Goal: Check status: Check status

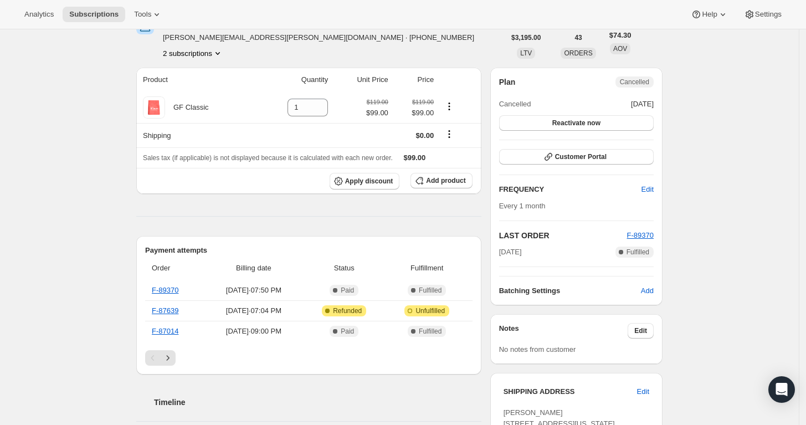
scroll to position [61, 0]
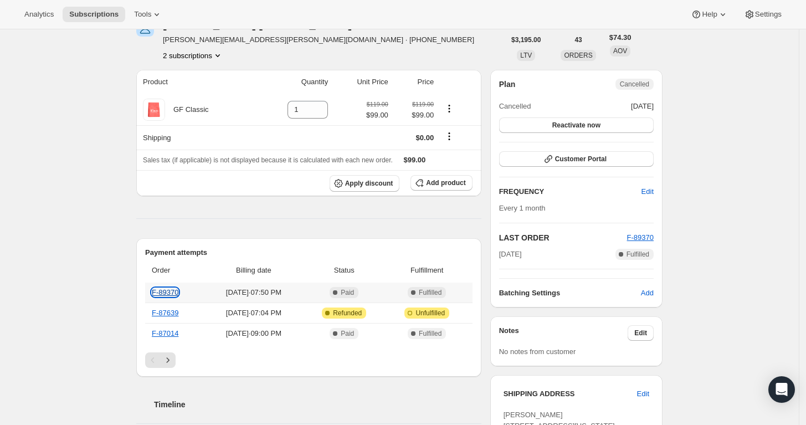
click at [162, 296] on link "F-89370" at bounding box center [165, 292] width 27 height 8
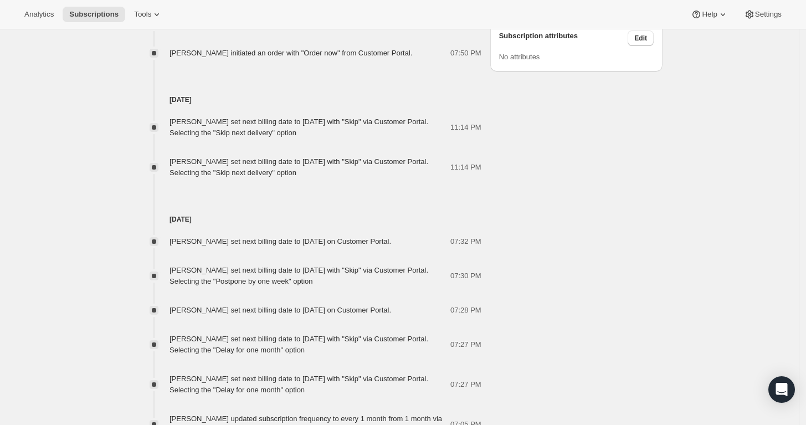
scroll to position [862, 0]
